Goal: Information Seeking & Learning: Learn about a topic

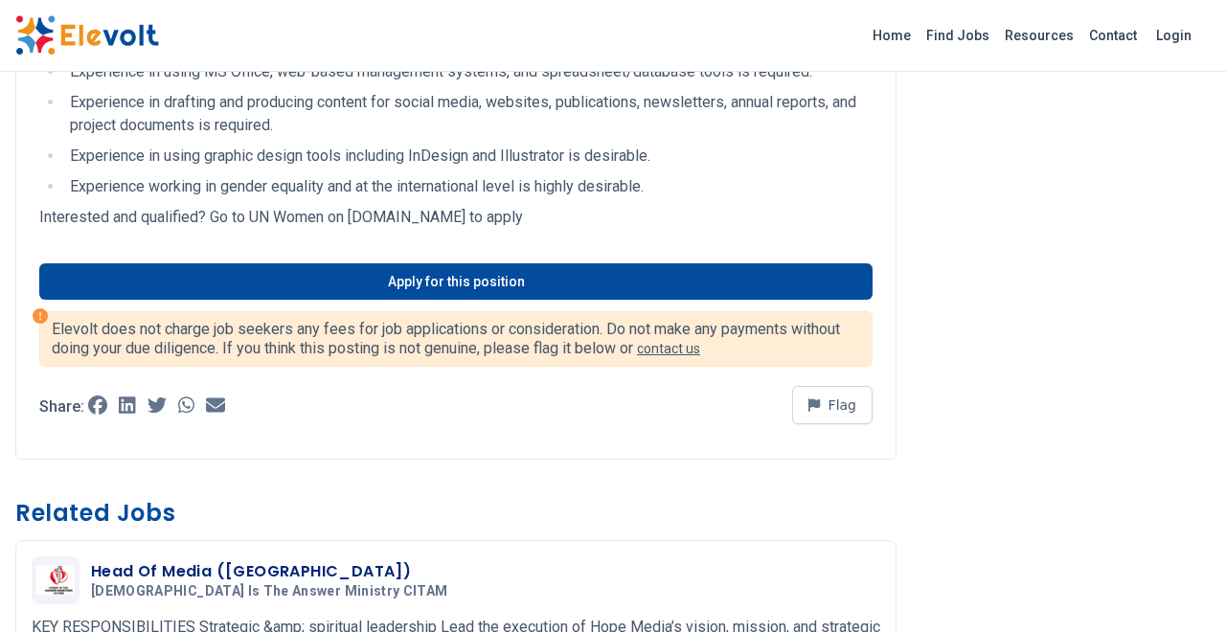
scroll to position [2625, 0]
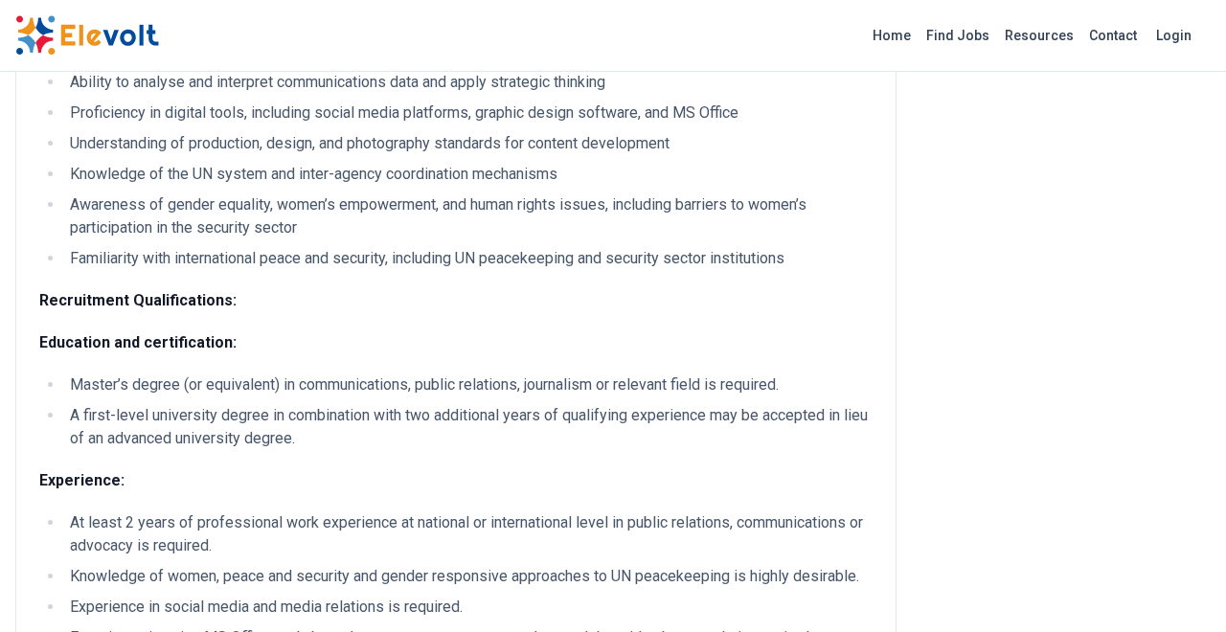
drag, startPoint x: 657, startPoint y: 260, endPoint x: 76, endPoint y: 2, distance: 636.0
click at [67, 0] on html "Home Find Jobs Resources Contact Login Communications Analyst, EIF All Jobs nai…" at bounding box center [613, 366] width 1226 height 4903
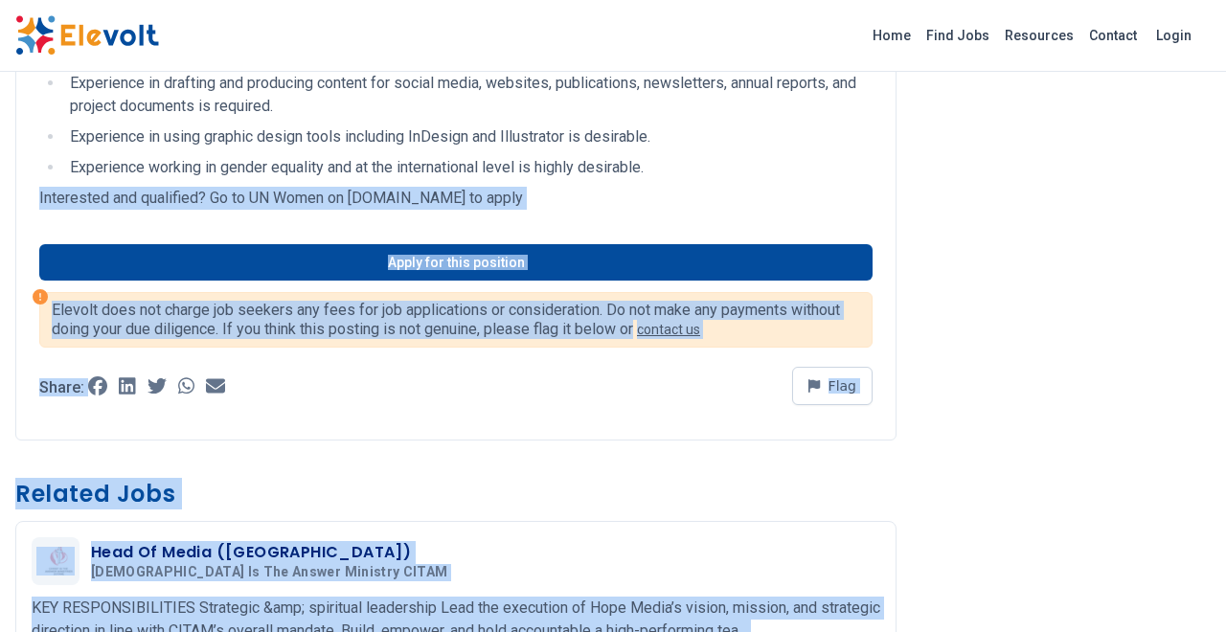
scroll to position [2678, 0]
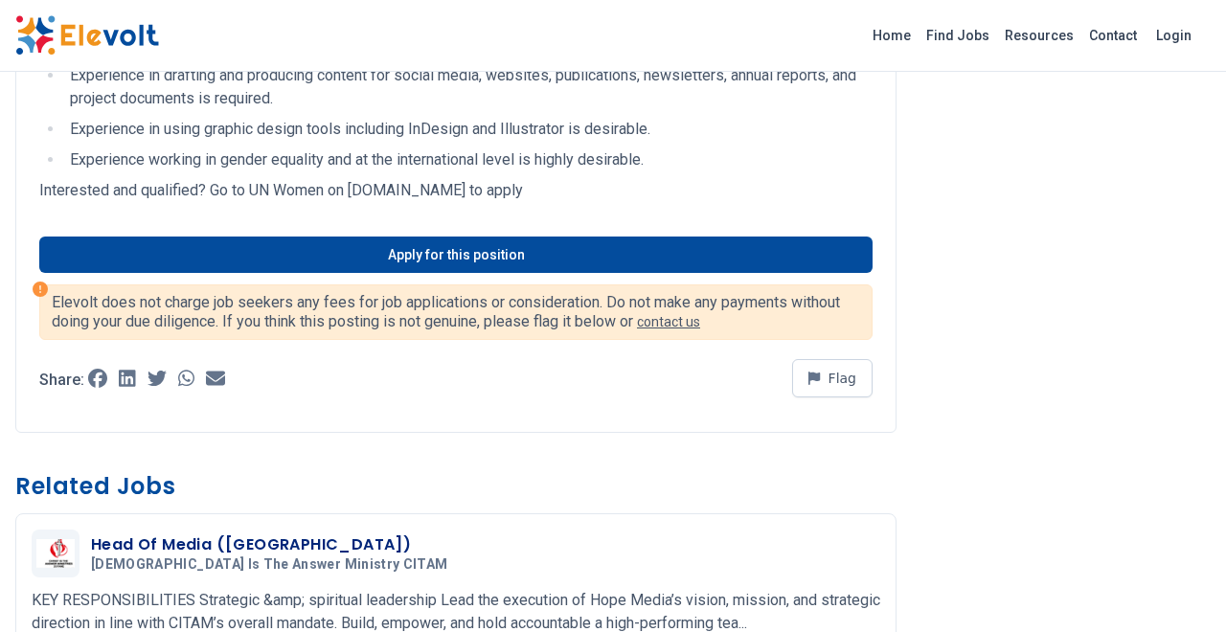
click at [670, 171] on li "Experience working in gender equality and at the international level is highly …" at bounding box center [468, 159] width 808 height 23
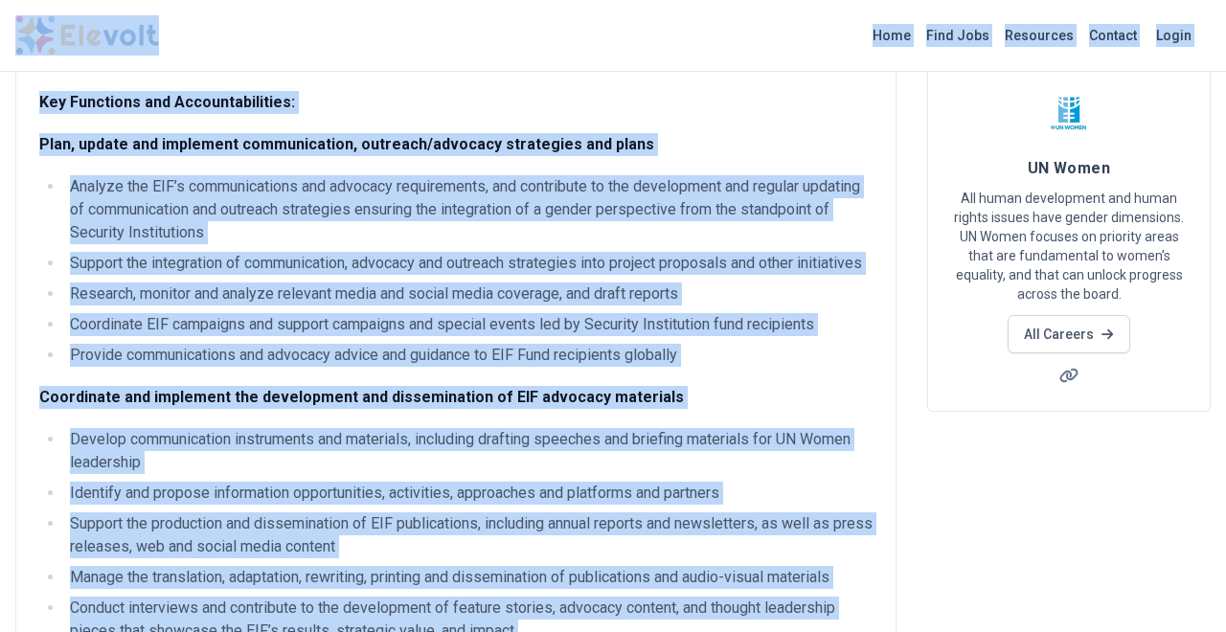
scroll to position [25, 0]
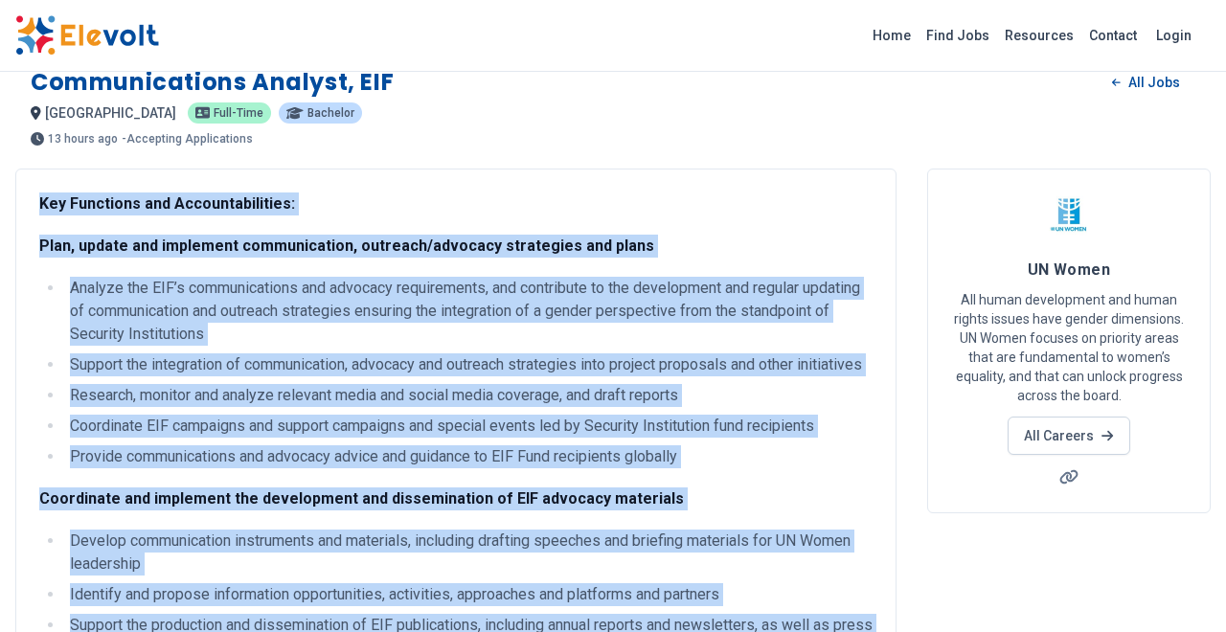
drag, startPoint x: 663, startPoint y: 202, endPoint x: 27, endPoint y: 193, distance: 636.1
copy div "Key Functions and Accountabilities: Plan, update and implement communication, o…"
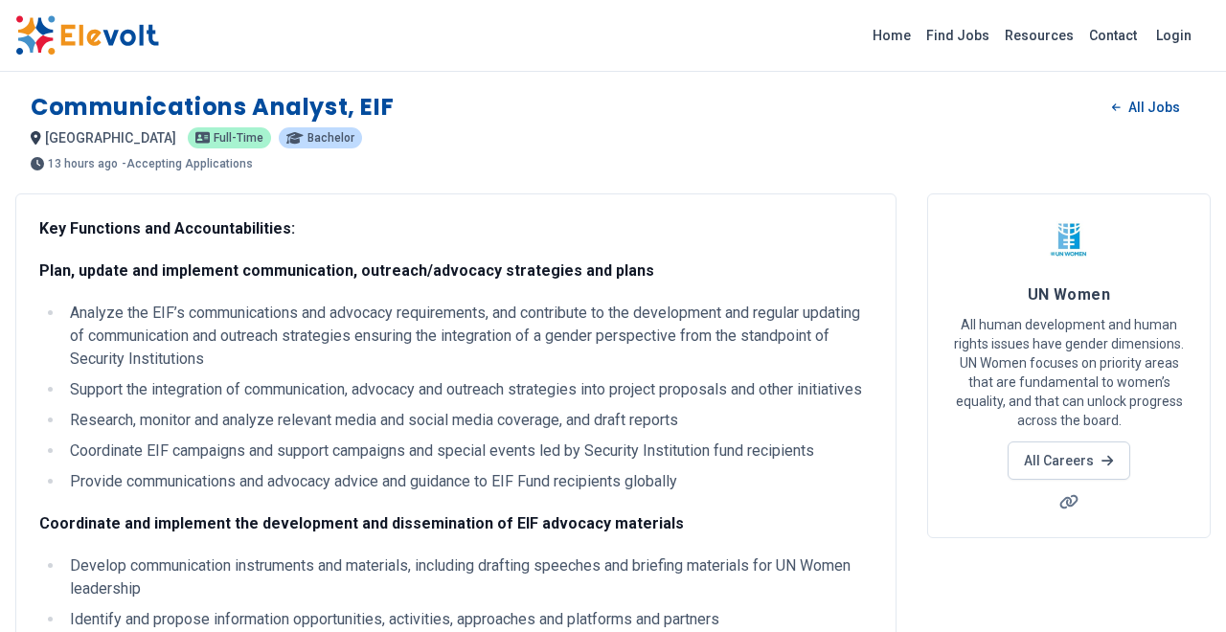
scroll to position [0, 0]
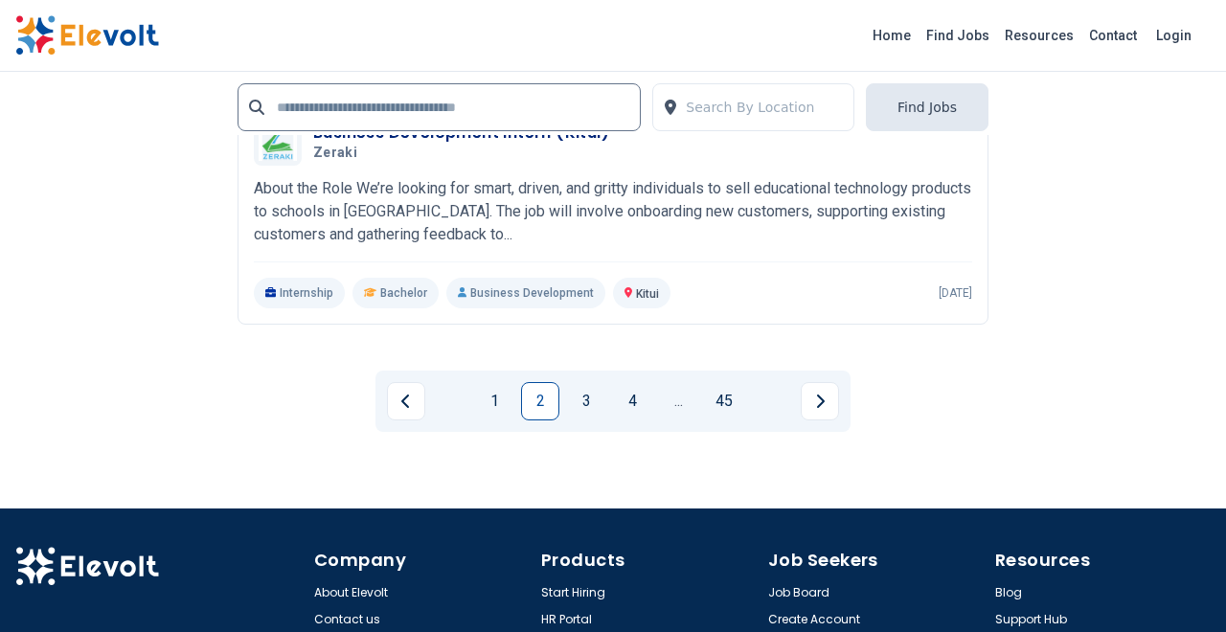
scroll to position [4475, 0]
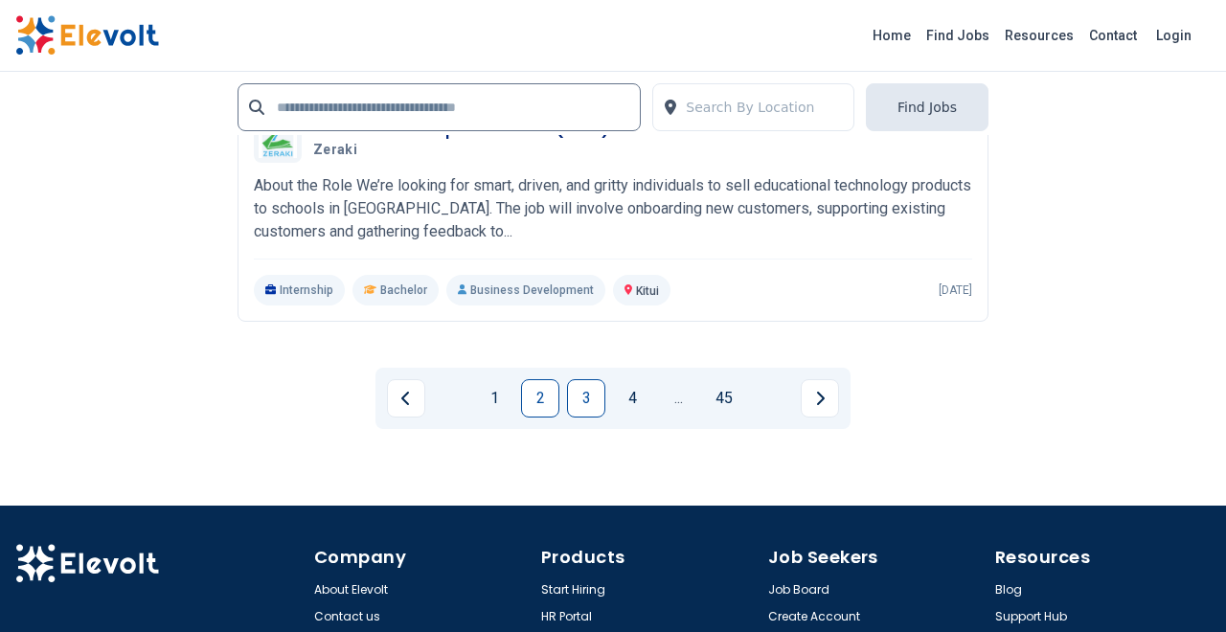
click at [585, 392] on link "3" at bounding box center [586, 398] width 38 height 38
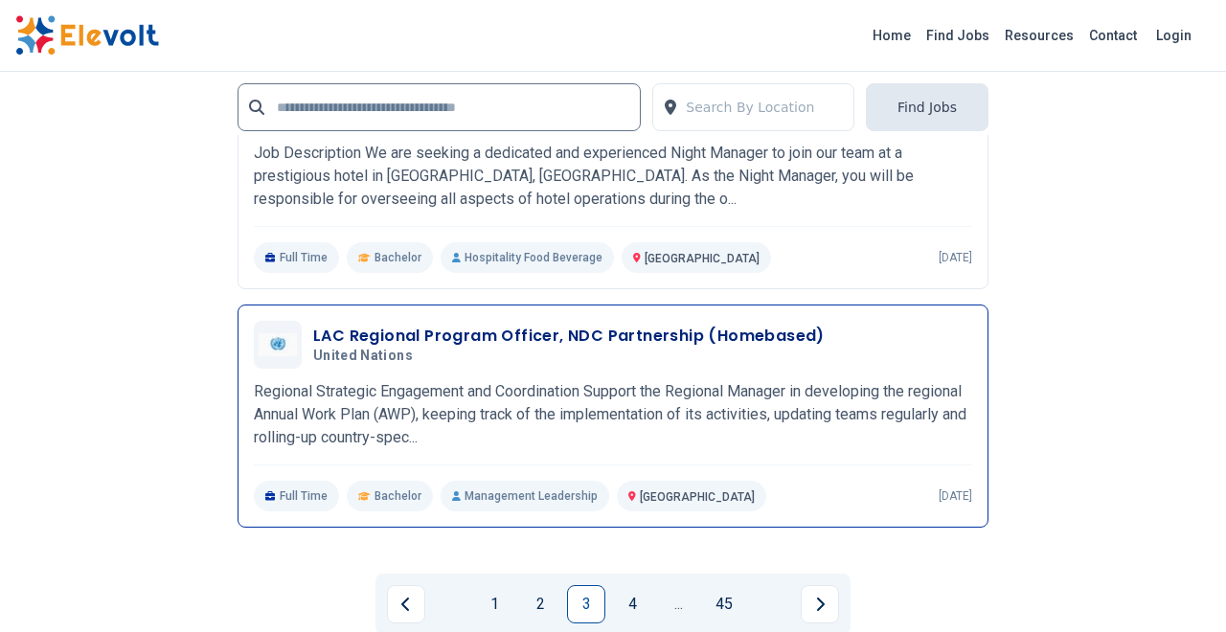
scroll to position [4255, 0]
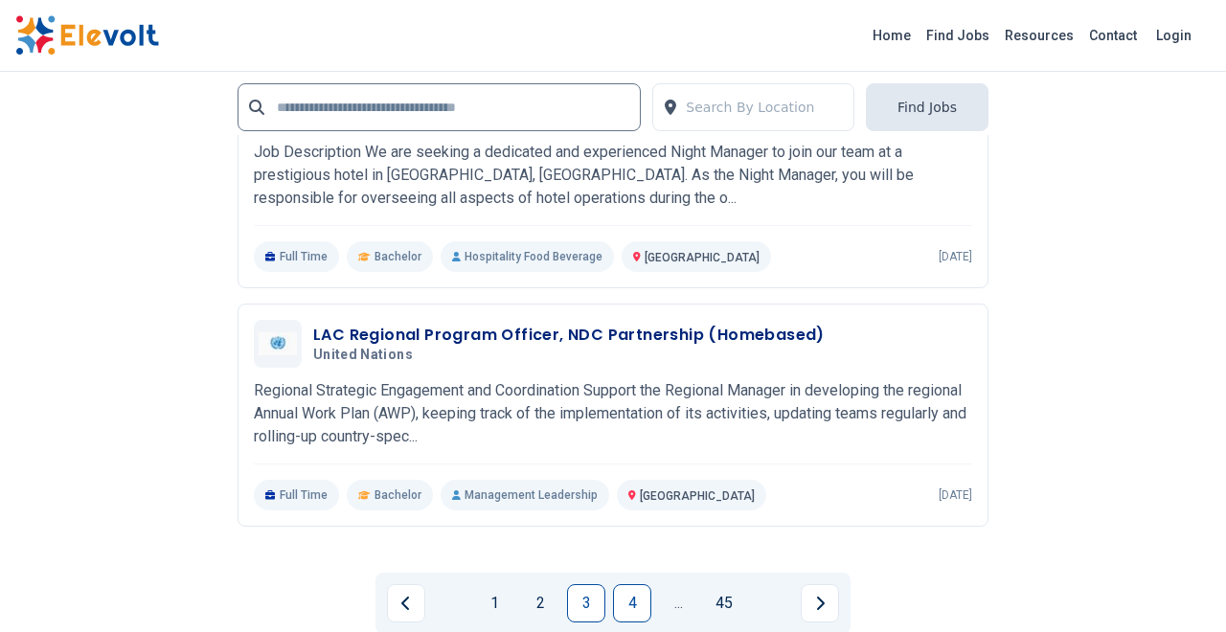
click at [631, 601] on link "4" at bounding box center [632, 603] width 38 height 38
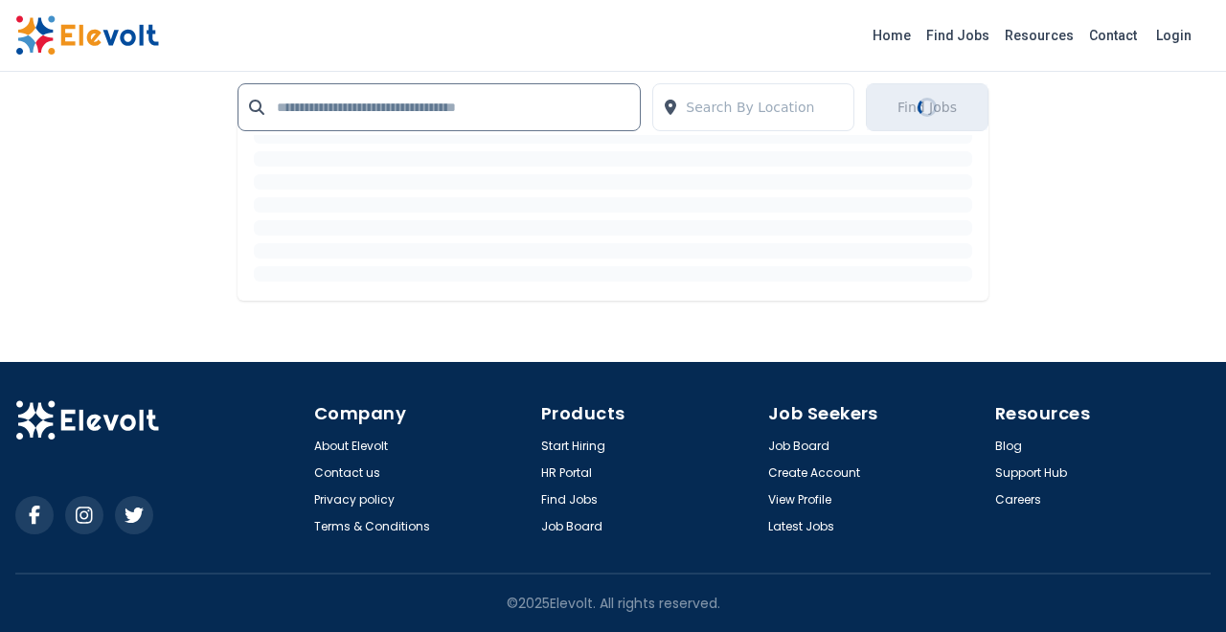
scroll to position [0, 0]
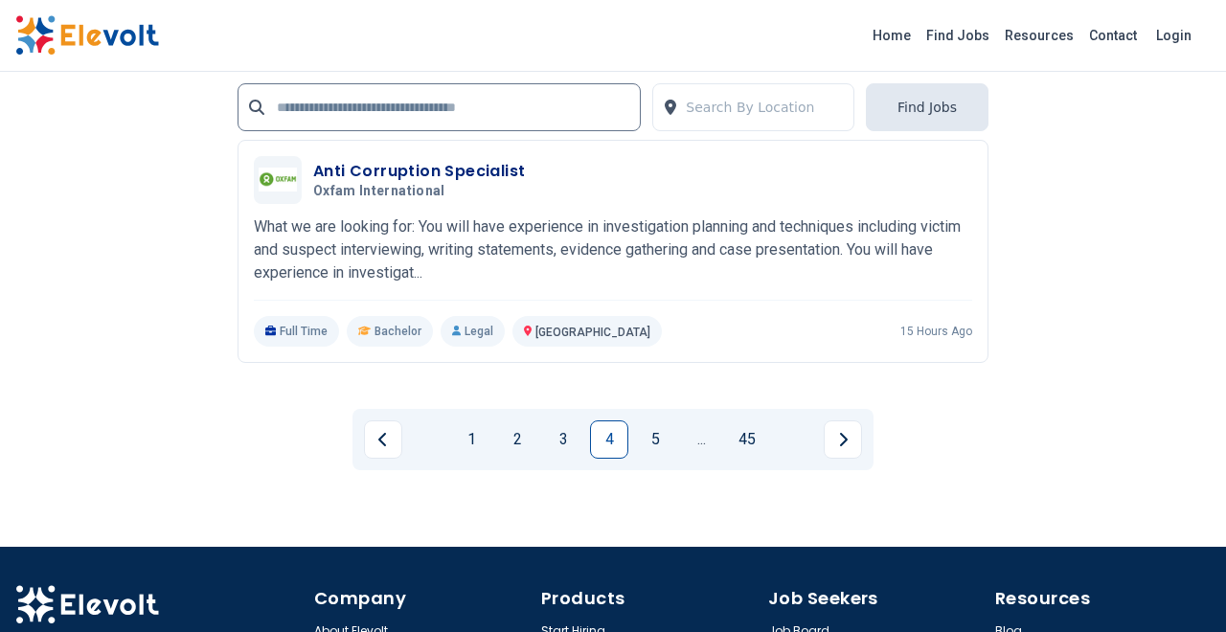
scroll to position [4436, 0]
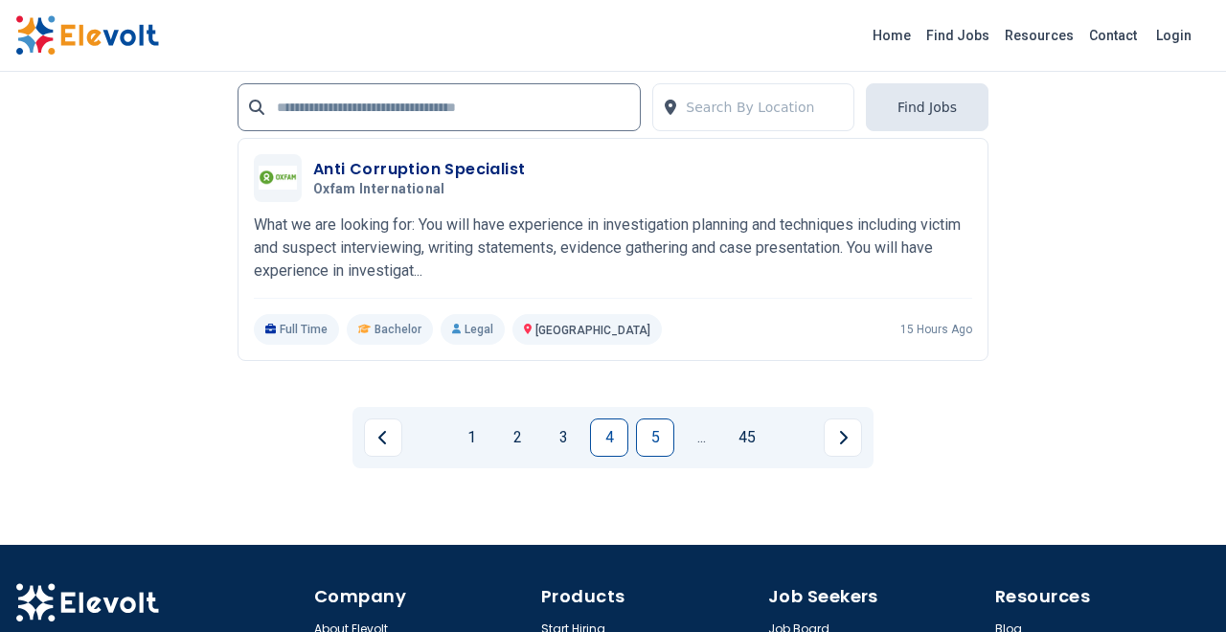
click at [652, 421] on link "5" at bounding box center [655, 438] width 38 height 38
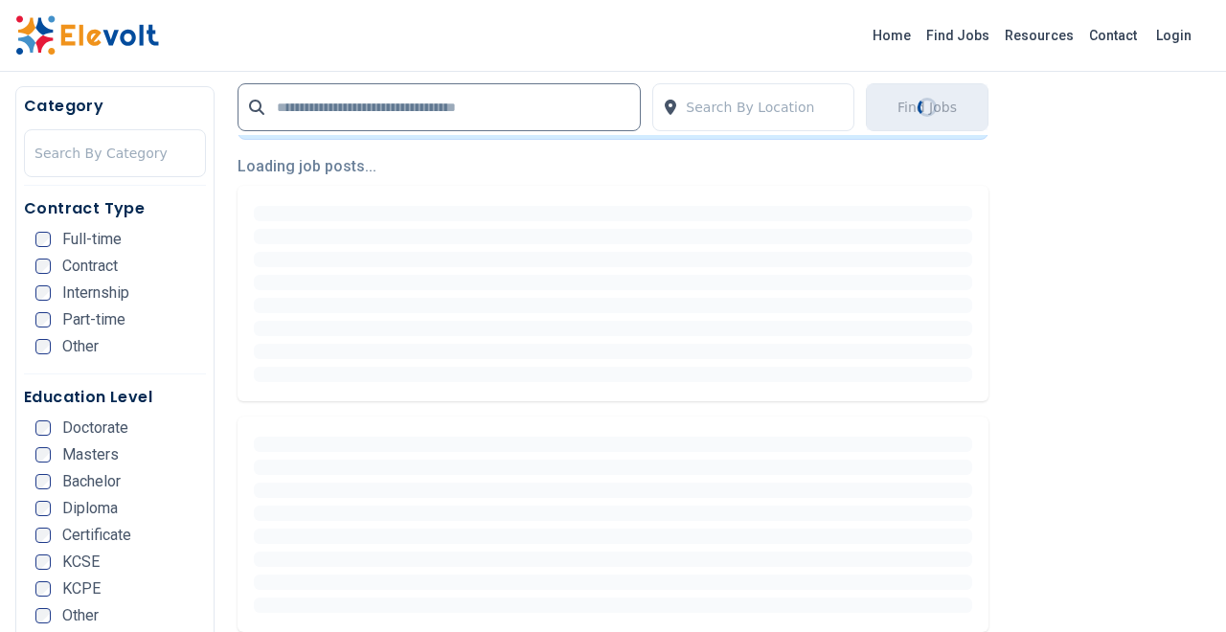
scroll to position [451, 0]
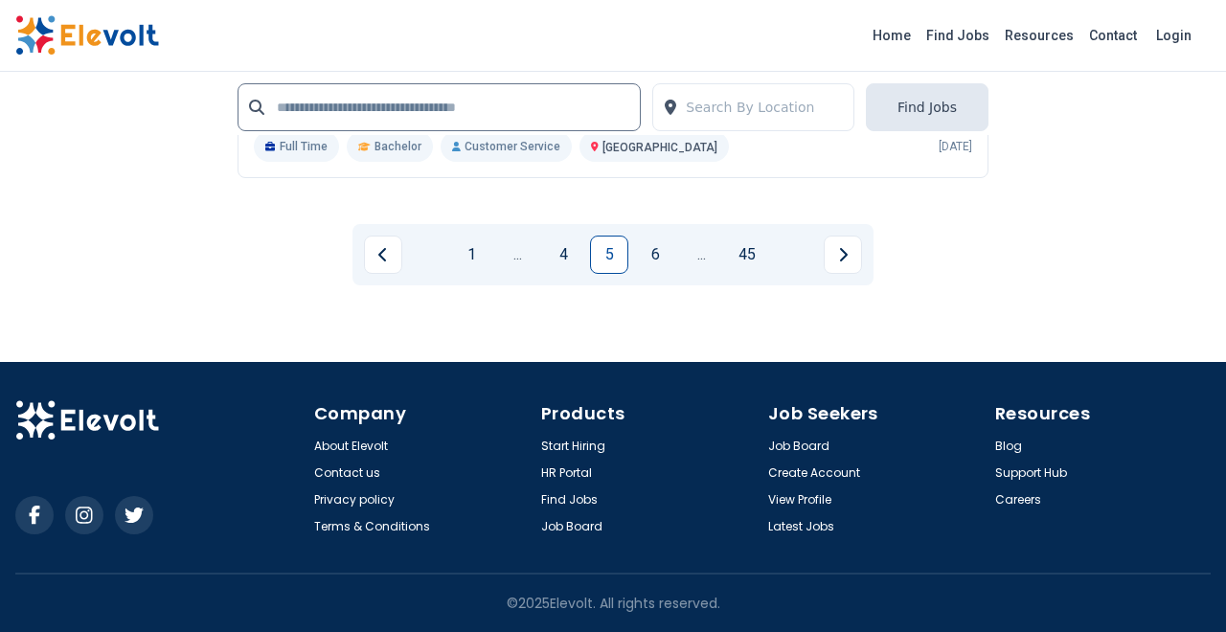
scroll to position [4604, 0]
